Goal: Navigation & Orientation: Find specific page/section

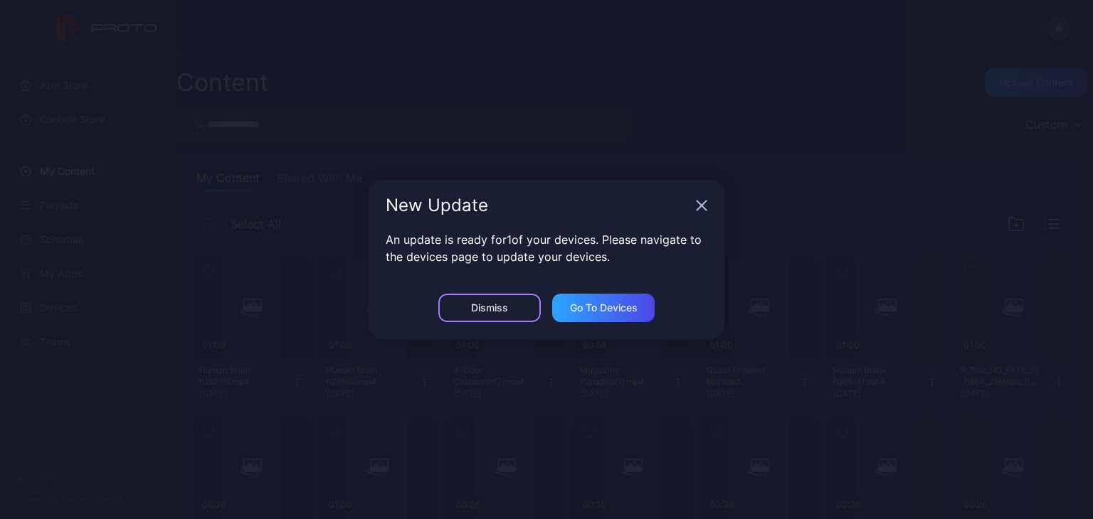
click at [514, 312] on div "Dismiss" at bounding box center [489, 308] width 102 height 28
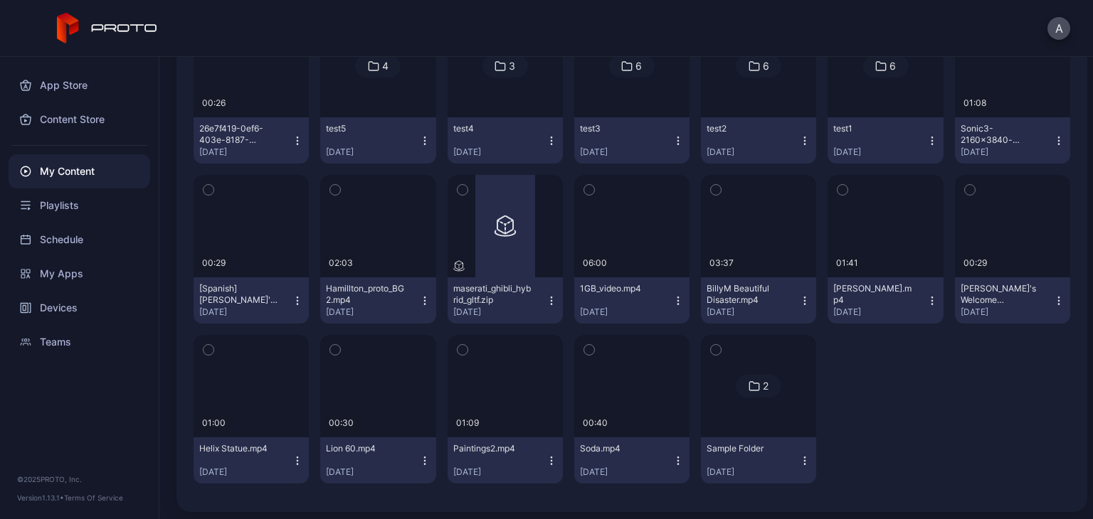
scroll to position [3447, 0]
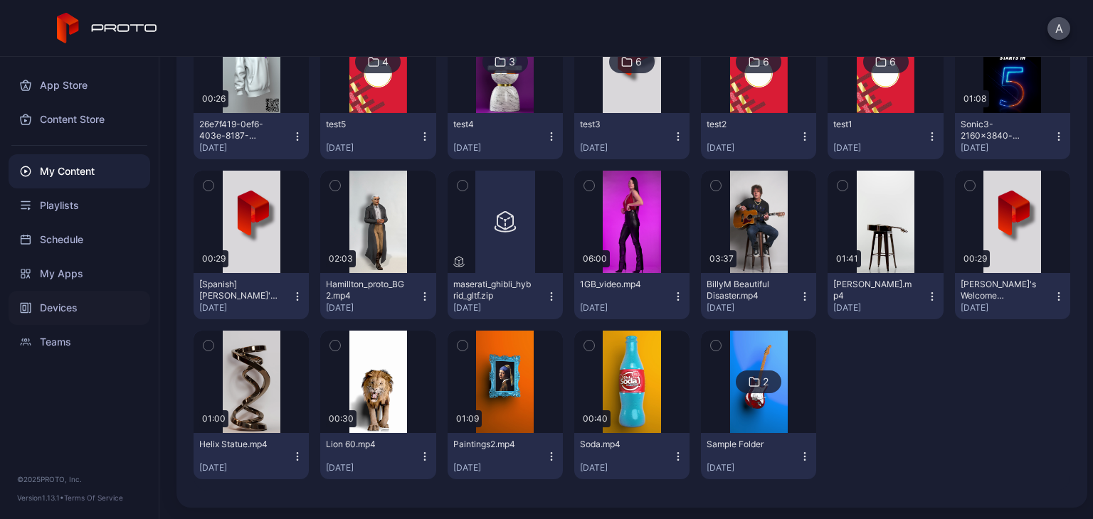
click at [63, 308] on div "Devices" at bounding box center [80, 308] width 142 height 34
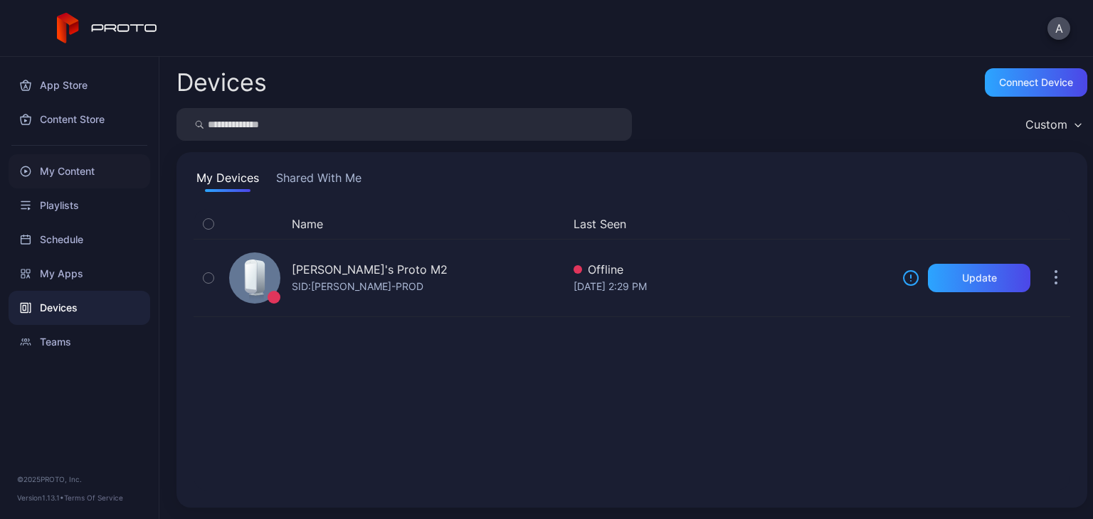
click at [85, 178] on div "My Content" at bounding box center [80, 171] width 142 height 34
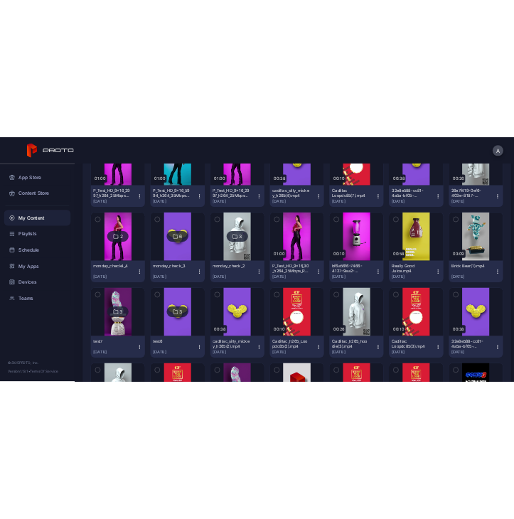
scroll to position [3447, 0]
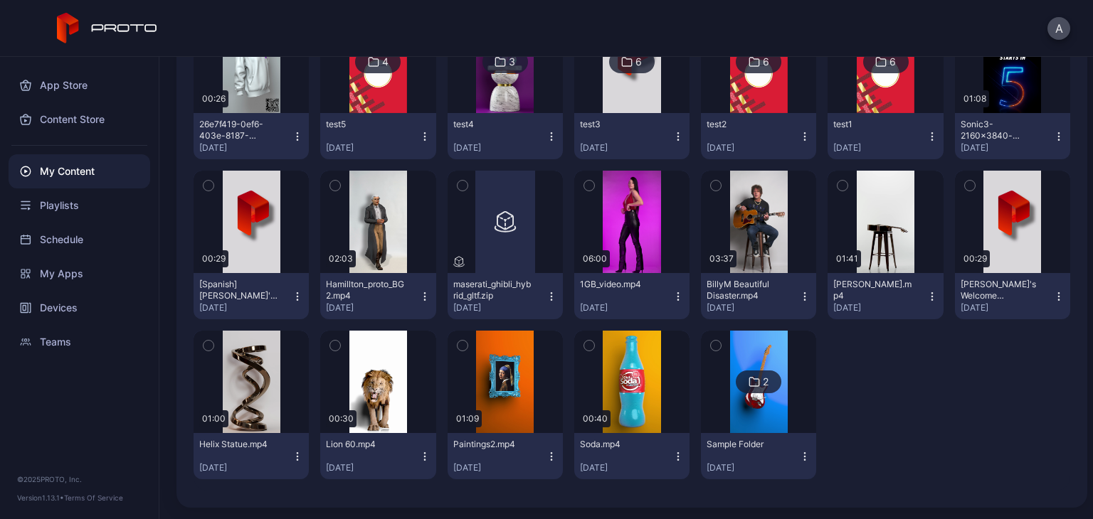
click at [777, 369] on div at bounding box center [758, 382] width 102 height 102
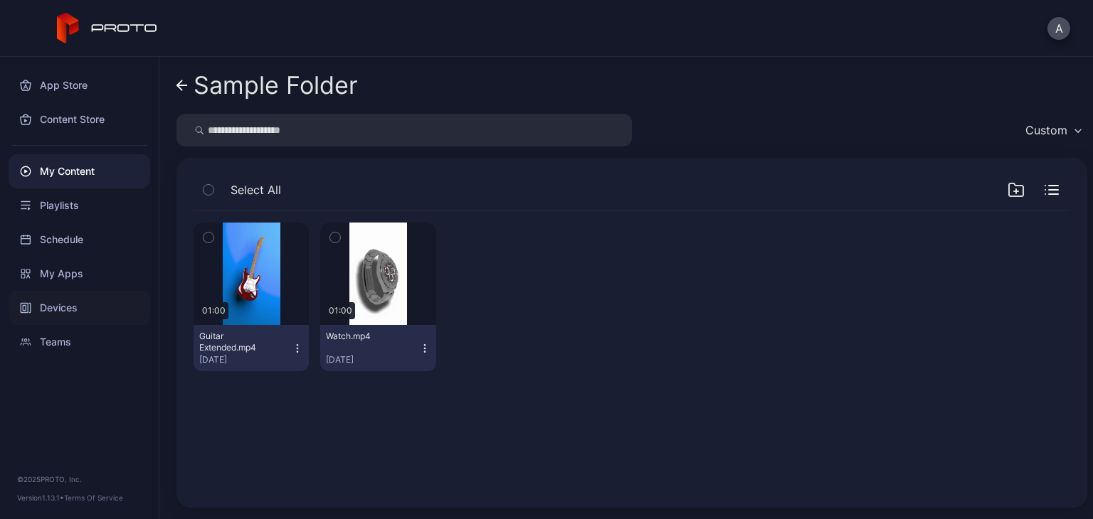
click at [38, 306] on div "Devices" at bounding box center [80, 308] width 142 height 34
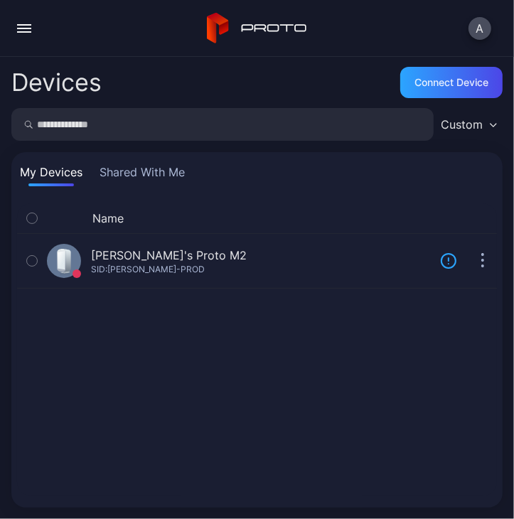
click at [445, 119] on div "Custom" at bounding box center [462, 124] width 42 height 14
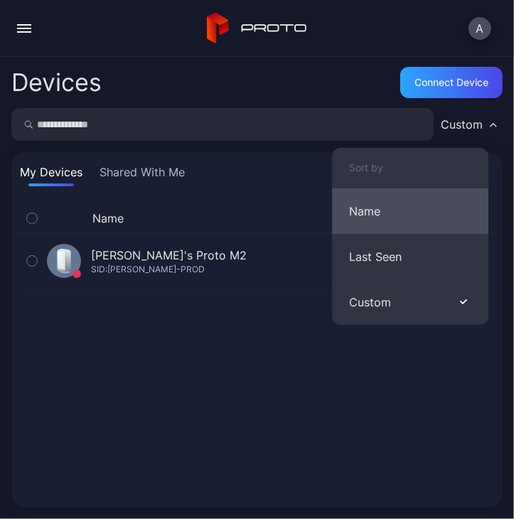
click at [408, 220] on button "Name" at bounding box center [410, 211] width 156 height 46
